Goal: Information Seeking & Learning: Learn about a topic

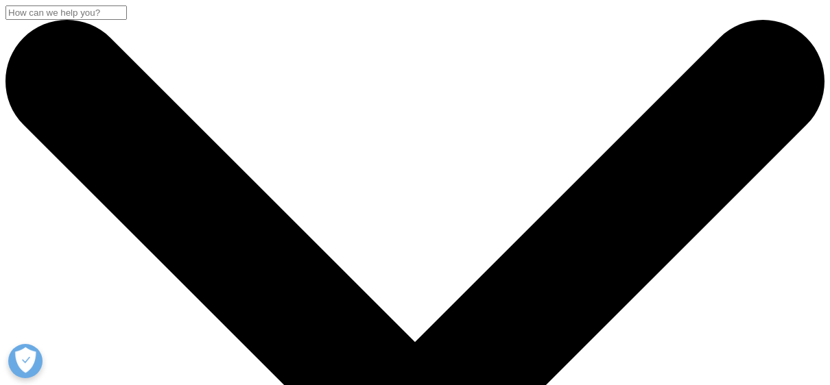
checkbox input "true"
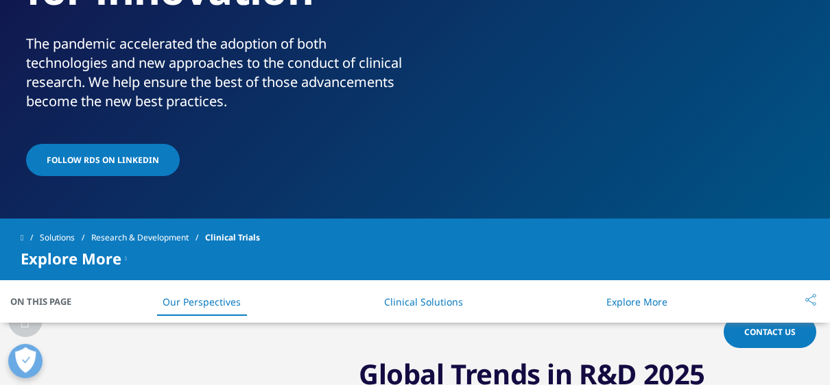
scroll to position [343, 0]
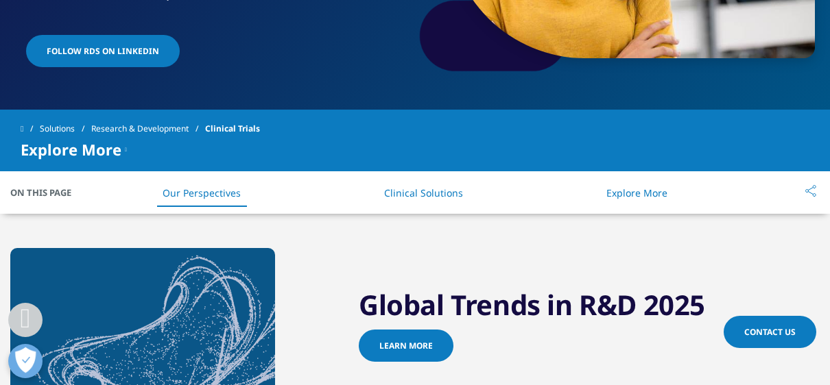
click at [416, 197] on link "Clinical Solutions" at bounding box center [423, 193] width 79 height 13
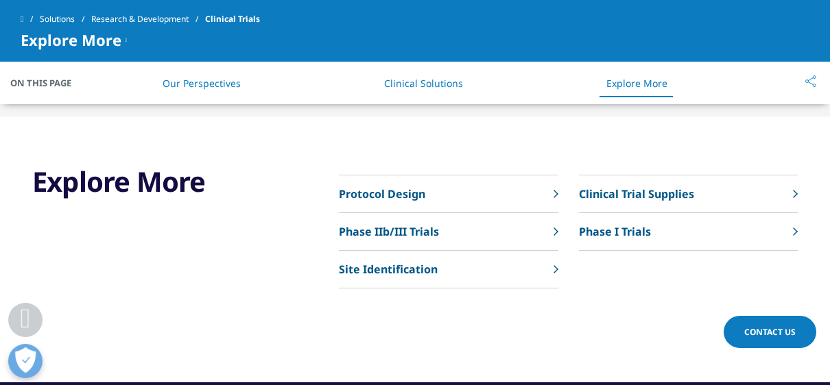
scroll to position [3351, 0]
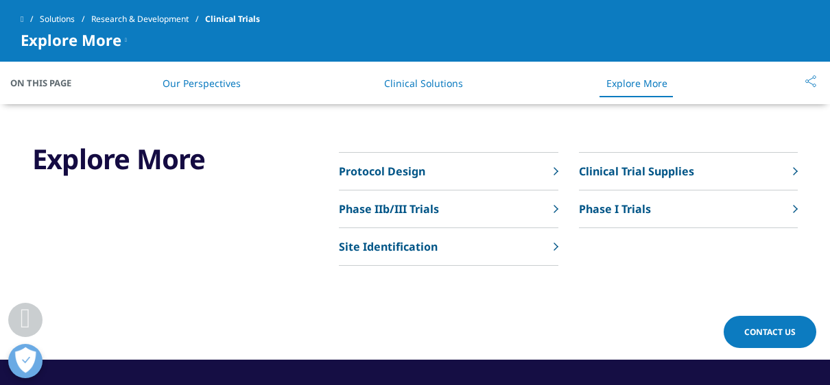
click at [613, 203] on p "Phase I Trials" at bounding box center [615, 209] width 72 height 16
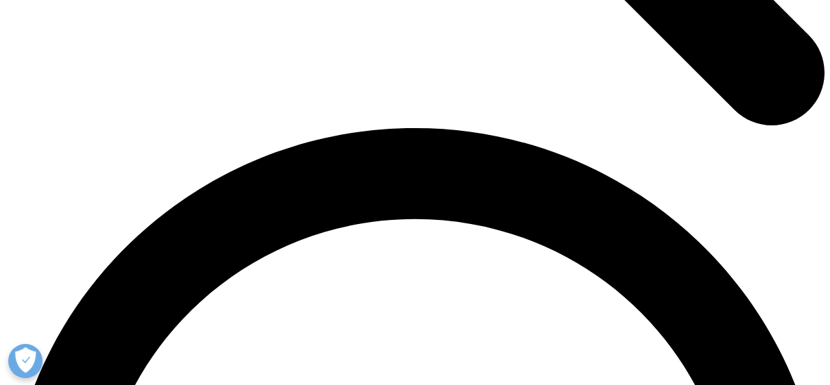
scroll to position [1440, 0]
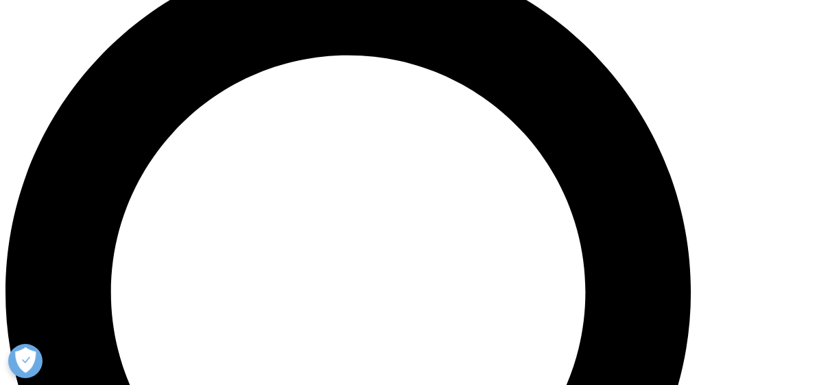
scroll to position [823, 0]
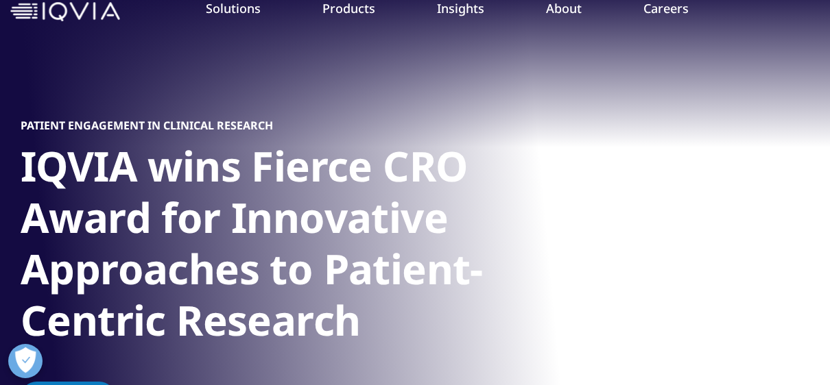
scroll to position [137, 0]
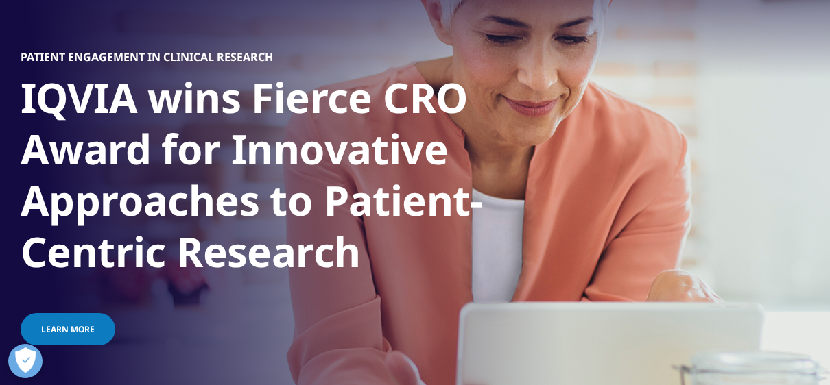
click at [91, 324] on link "Learn more" at bounding box center [68, 329] width 95 height 32
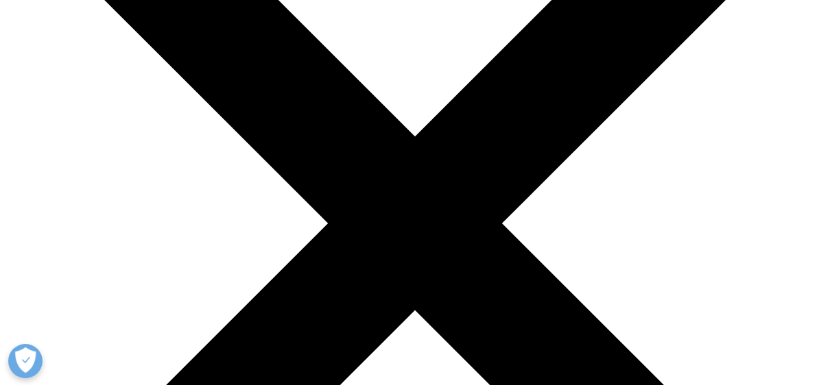
scroll to position [617, 0]
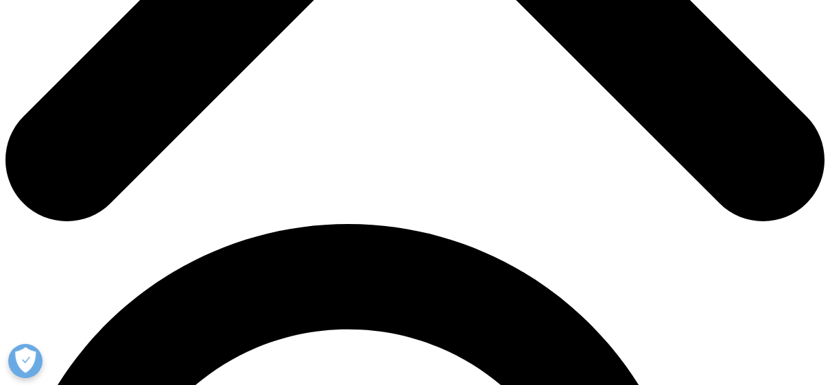
drag, startPoint x: 639, startPoint y: 191, endPoint x: 632, endPoint y: 209, distance: 19.4
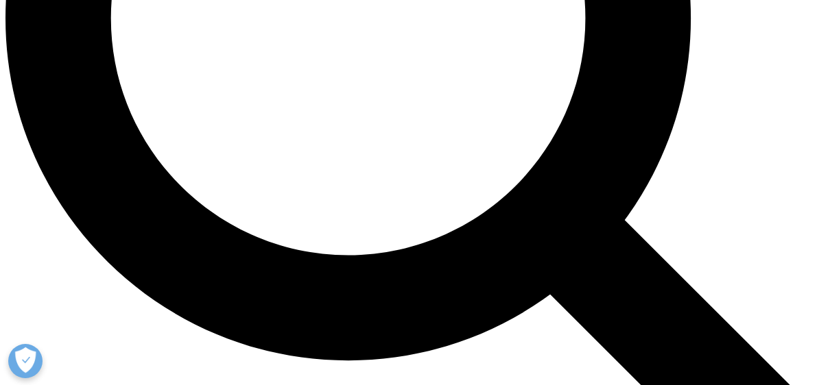
scroll to position [960, 0]
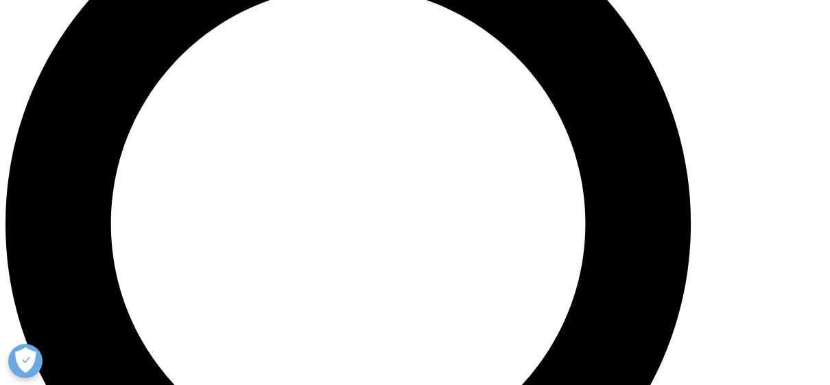
drag, startPoint x: 163, startPoint y: 88, endPoint x: 426, endPoint y: 204, distance: 287.8
copy ul "AI-powered patient relationship manager: Personalizes patient interactions usin…"
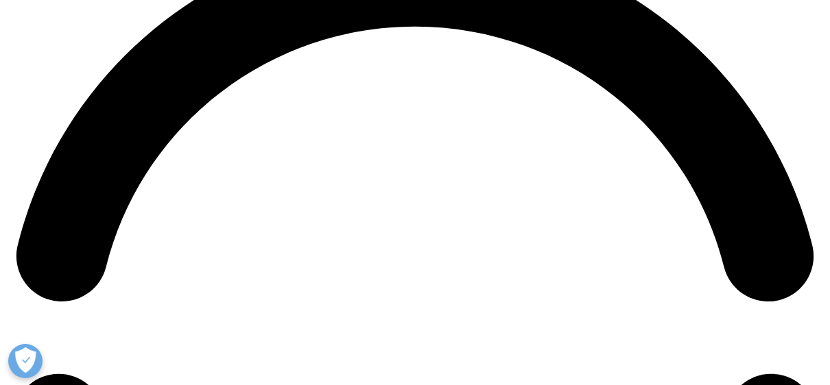
scroll to position [1783, 0]
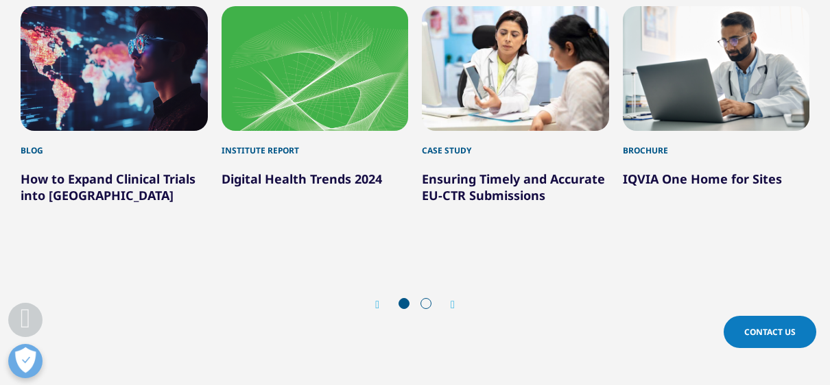
click at [288, 171] on link "Digital Health Trends 2024" at bounding box center [302, 179] width 160 height 16
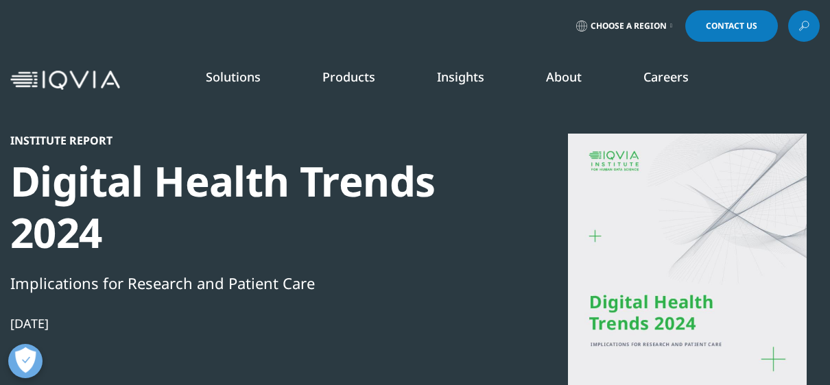
click at [101, 297] on link "One Home for Sites" at bounding box center [121, 298] width 189 height 15
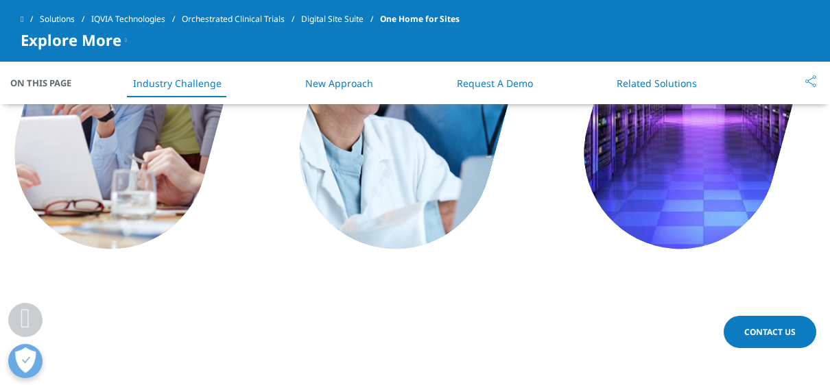
scroll to position [2196, 0]
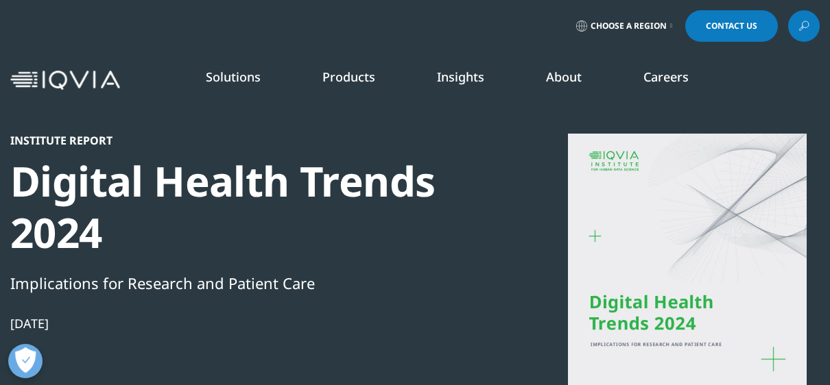
click at [110, 248] on link "Real World Evidence" at bounding box center [82, 248] width 96 height 14
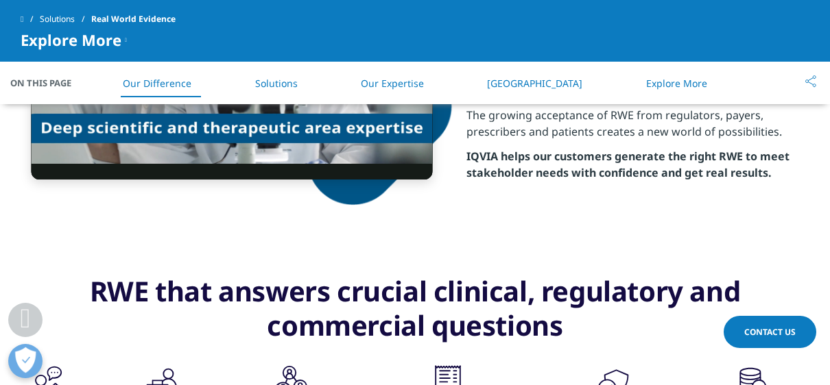
scroll to position [686, 0]
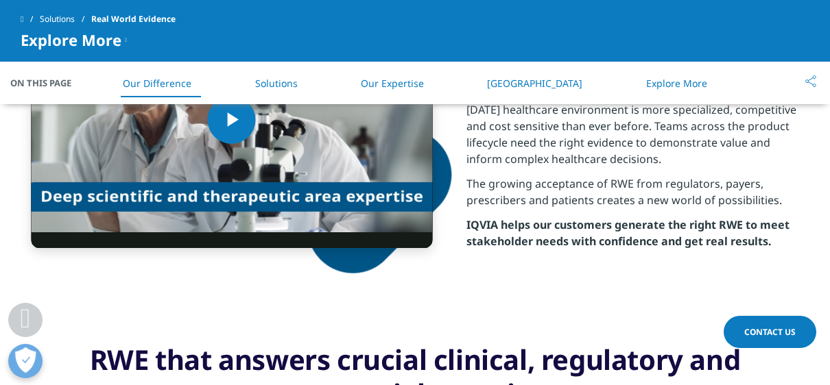
drag, startPoint x: 492, startPoint y: 231, endPoint x: 794, endPoint y: 257, distance: 303.5
click at [794, 257] on div "Video Player is loading. Play Video Play Skip Backward Skip Forward Mute Curren…" at bounding box center [414, 119] width 809 height 377
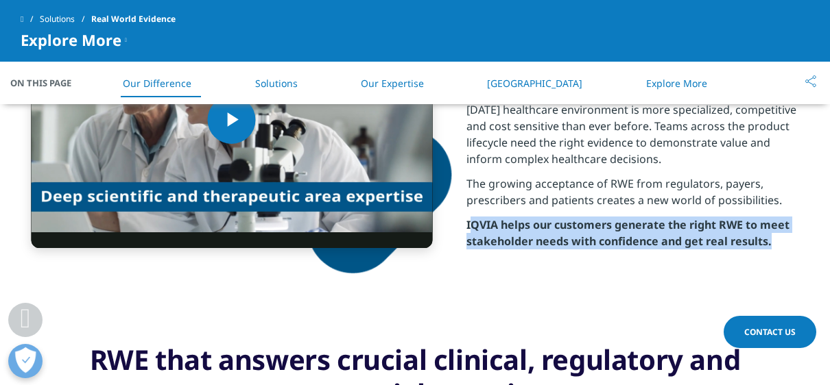
click at [770, 239] on strong "IQVIA helps our customers generate the right RWE to meet stakeholder needs with…" at bounding box center [627, 233] width 323 height 32
click at [798, 248] on div "Today’s healthcare environment is more specialized, competitive and cost sensit…" at bounding box center [632, 171] width 333 height 156
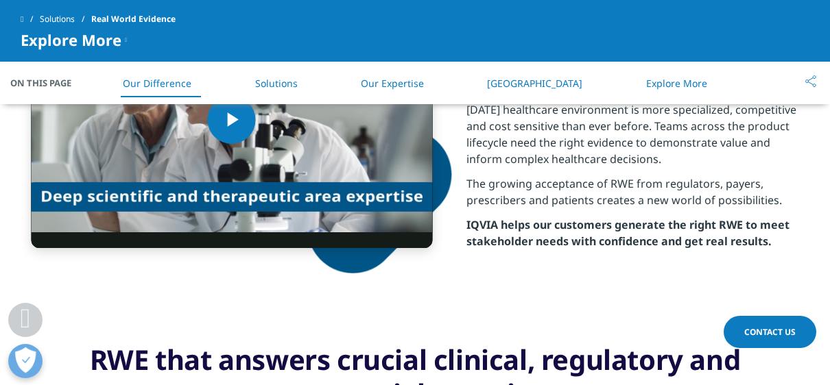
drag, startPoint x: 492, startPoint y: 231, endPoint x: 589, endPoint y: 246, distance: 98.6
click at [589, 246] on strong "IQVIA helps our customers generate the right RWE to meet stakeholder needs with…" at bounding box center [627, 233] width 323 height 32
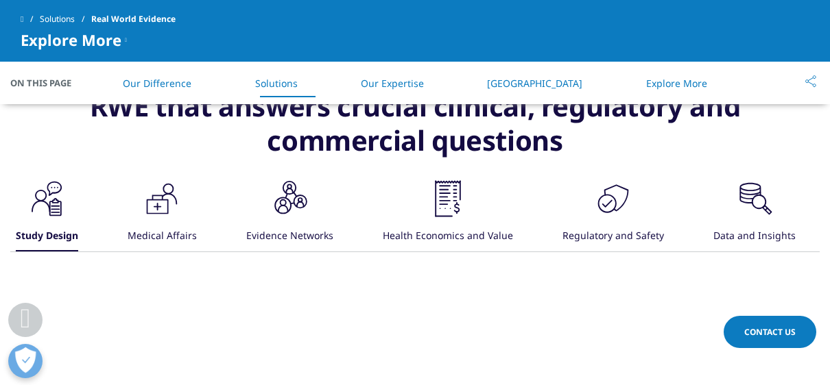
scroll to position [960, 0]
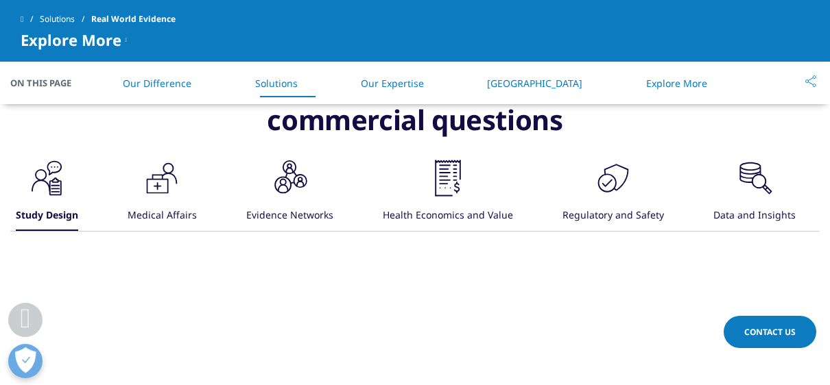
click at [158, 80] on link "Our Difference" at bounding box center [157, 83] width 69 height 13
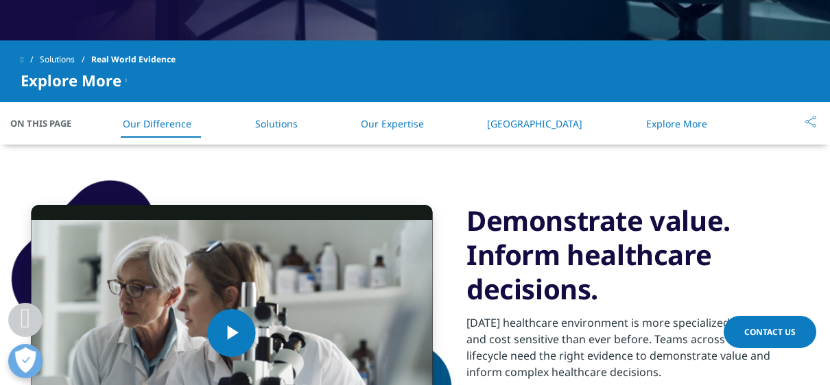
scroll to position [575, 0]
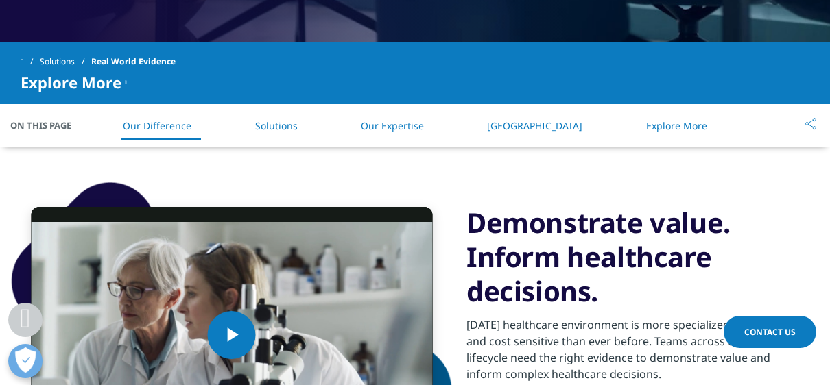
click at [530, 119] on link "RWE Library" at bounding box center [534, 125] width 95 height 13
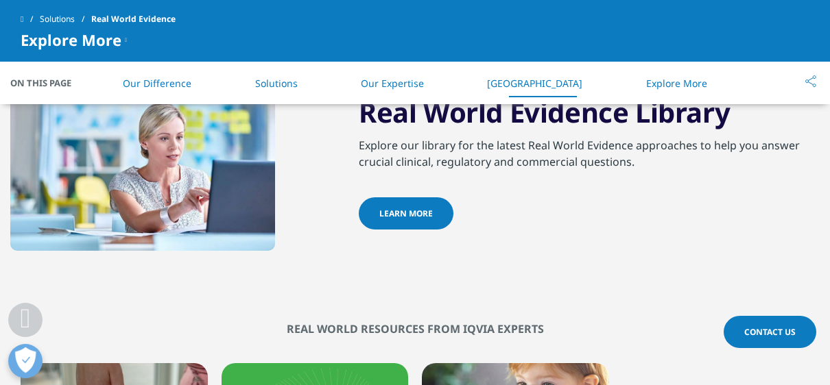
scroll to position [1979, 0]
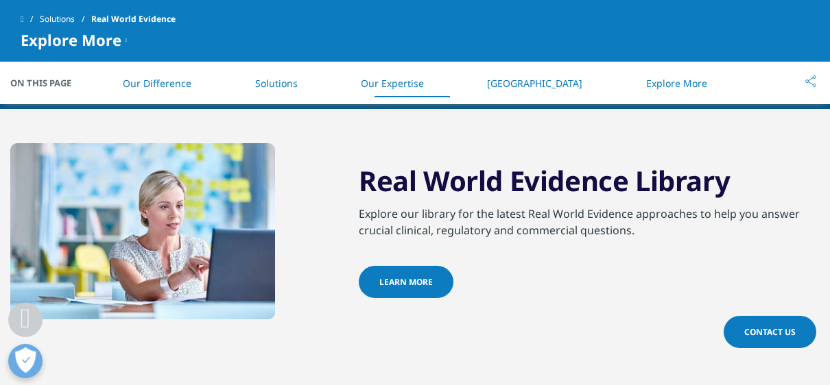
click at [398, 288] on span "Learn More" at bounding box center [405, 282] width 53 height 12
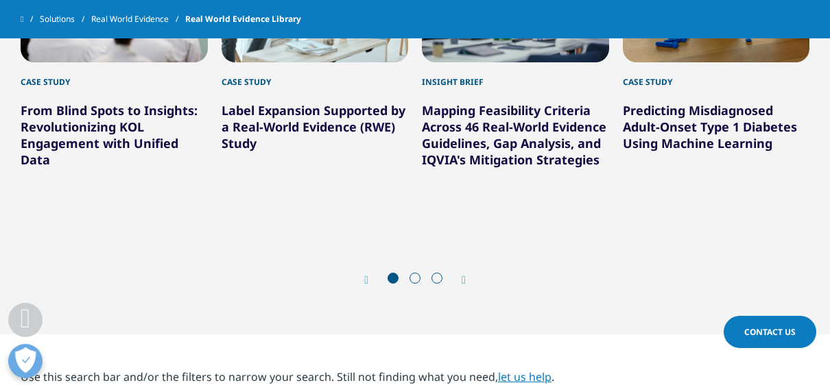
scroll to position [412, 0]
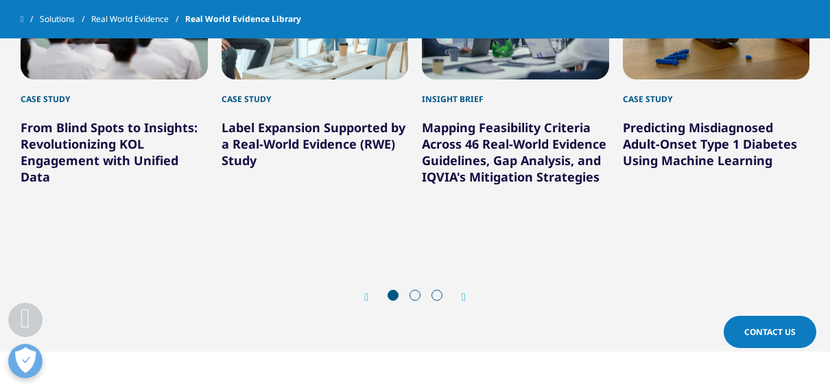
click at [287, 122] on h5 "Label Expansion Supported by a Real-World Evidence (RWE) Study" at bounding box center [315, 137] width 187 height 63
click at [334, 130] on link "Label Expansion Supported by a Real-World Evidence (RWE) Study" at bounding box center [314, 143] width 184 height 49
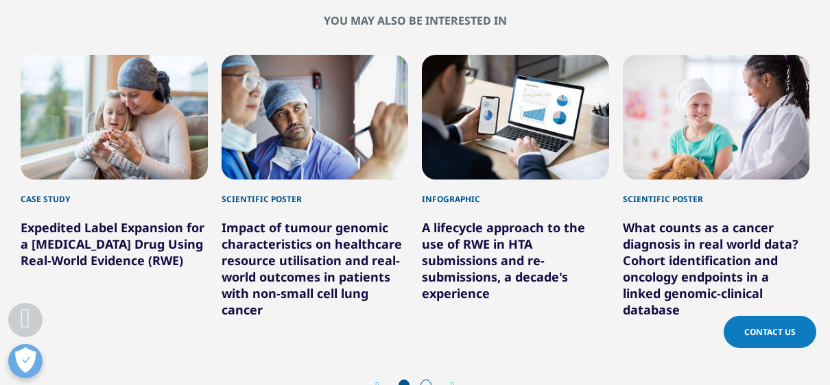
scroll to position [617, 0]
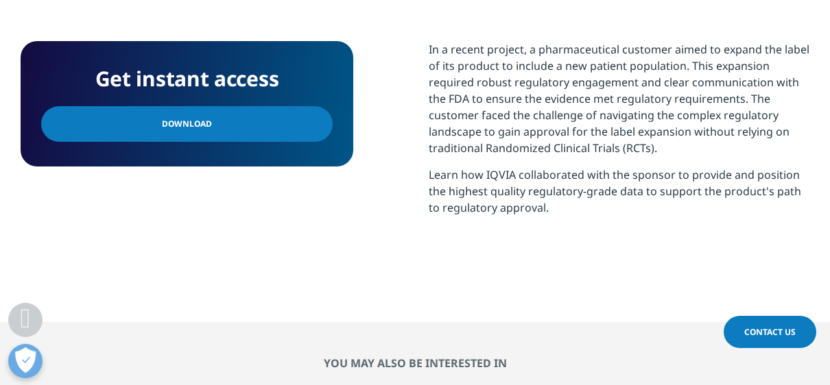
click at [508, 187] on p "Learn how IQVIA collaborated with the sponsor to provide and position the highe…" at bounding box center [619, 197] width 381 height 60
click at [751, 337] on span "Contact Us" at bounding box center [769, 332] width 51 height 12
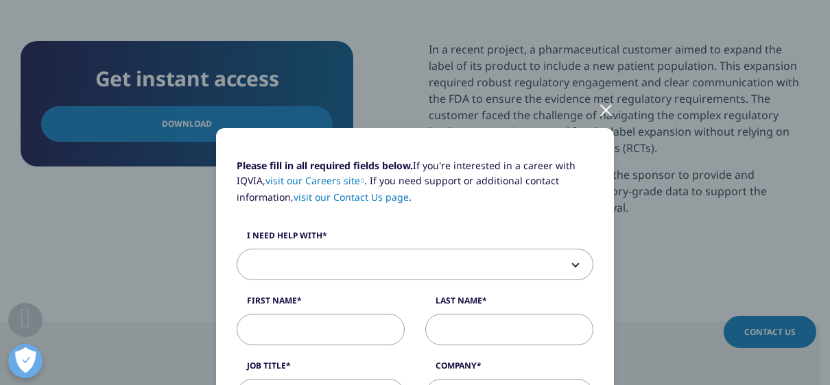
click at [599, 106] on div at bounding box center [606, 110] width 16 height 38
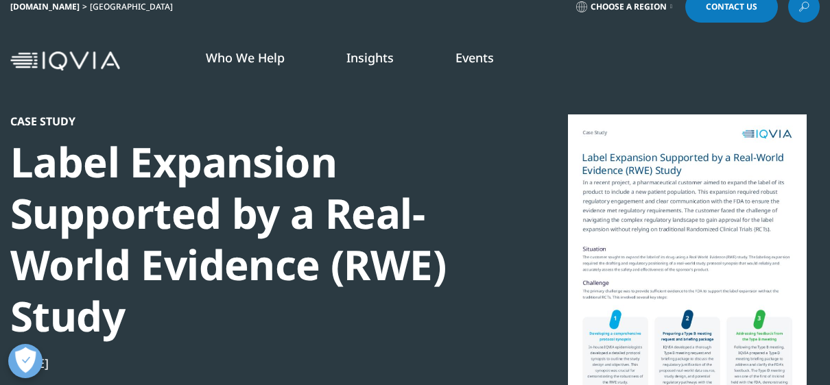
scroll to position [0, 0]
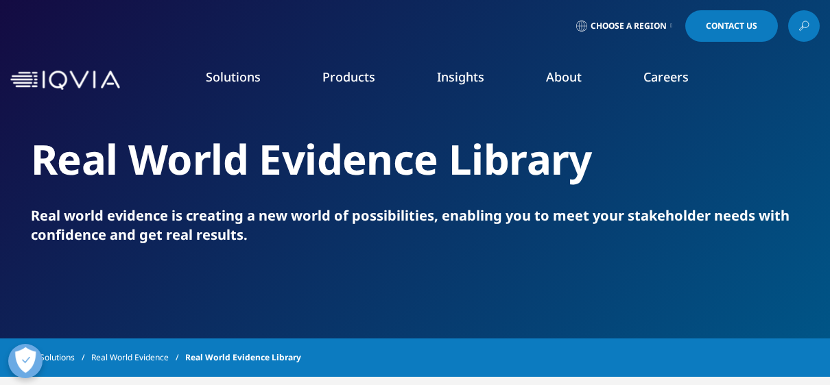
scroll to position [69, 0]
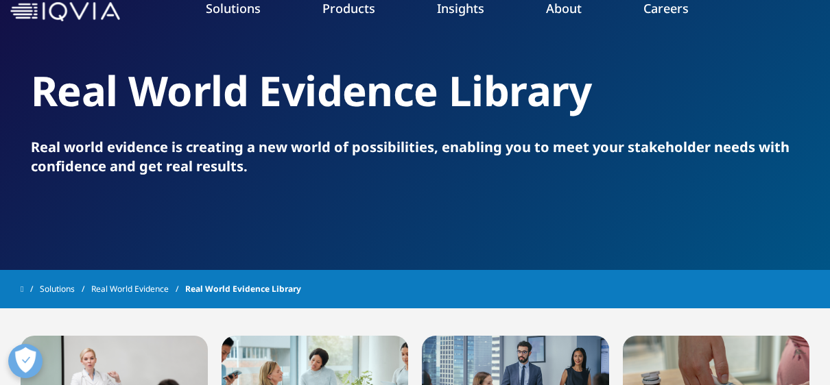
click at [259, 172] on link "Commitment to Global Health" at bounding box center [324, 167] width 202 height 15
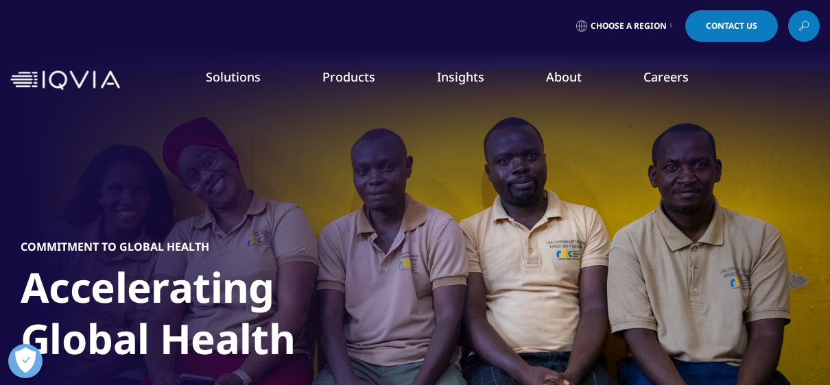
click at [132, 315] on icon "Primary" at bounding box center [132, 315] width 5 height 8
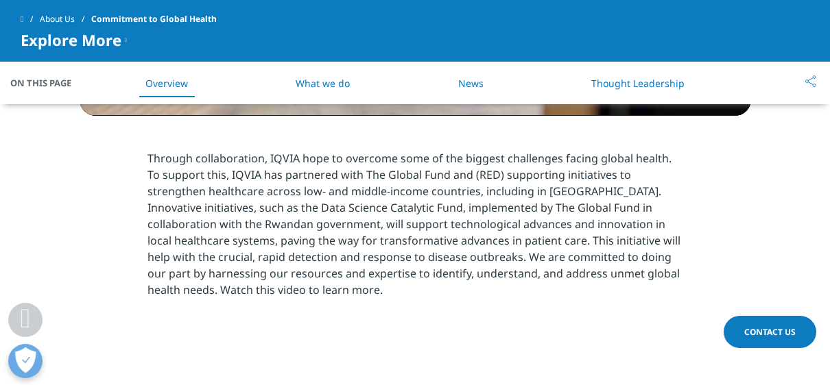
scroll to position [1303, 0]
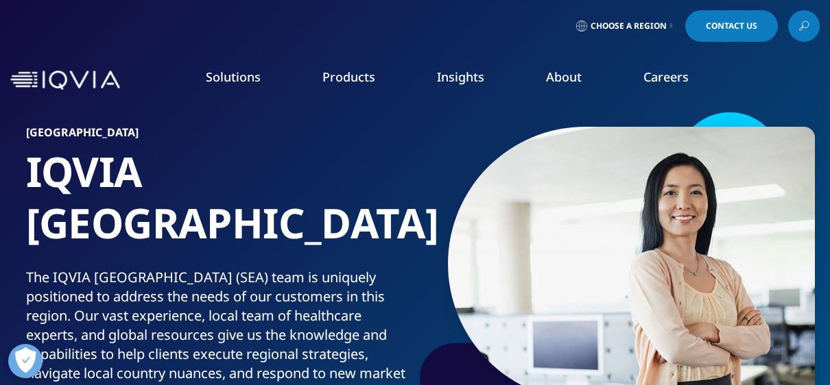
click at [795, 31] on link at bounding box center [804, 26] width 32 height 32
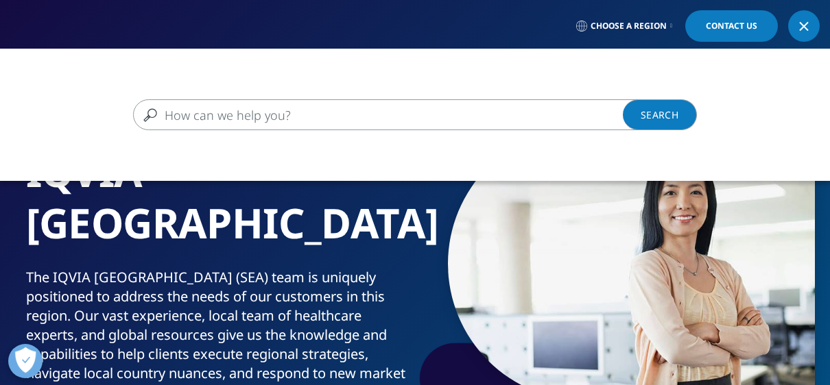
click at [224, 117] on input "Search" at bounding box center [395, 114] width 524 height 31
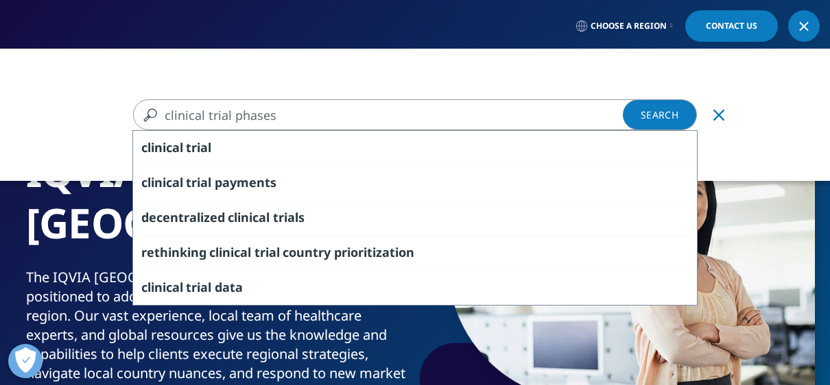
type input "clinical trial phases"
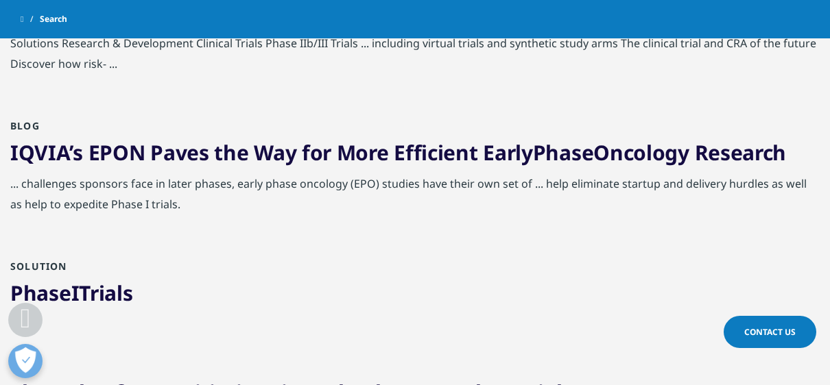
scroll to position [1235, 0]
